Goal: Task Accomplishment & Management: Manage account settings

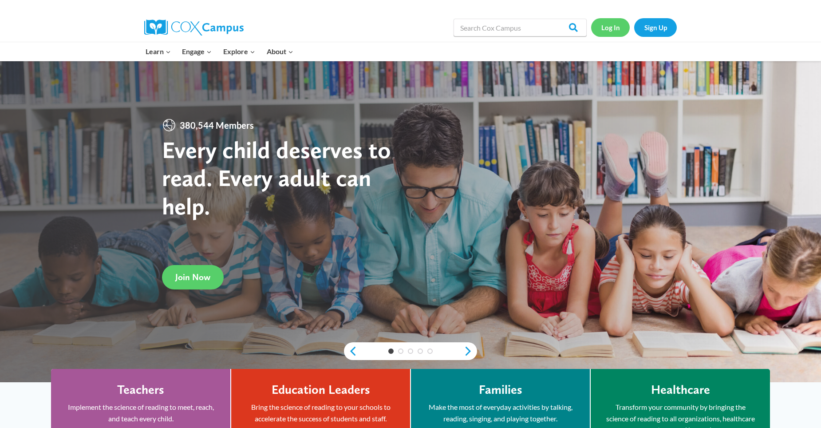
drag, startPoint x: 0, startPoint y: 0, endPoint x: 614, endPoint y: 29, distance: 615.1
click at [614, 29] on link "Log In" at bounding box center [610, 27] width 39 height 18
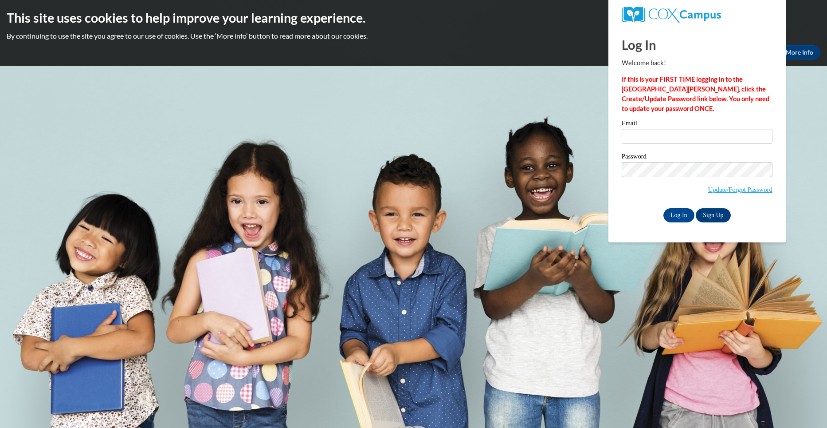
click at [664, 125] on label "Email" at bounding box center [697, 124] width 151 height 9
click at [664, 129] on input "Email" at bounding box center [697, 136] width 151 height 15
click at [680, 127] on label "Email" at bounding box center [697, 124] width 151 height 9
click at [680, 129] on input "Email" at bounding box center [697, 136] width 151 height 15
click at [665, 132] on input "Email" at bounding box center [697, 136] width 151 height 15
